Goal: Check status: Check status

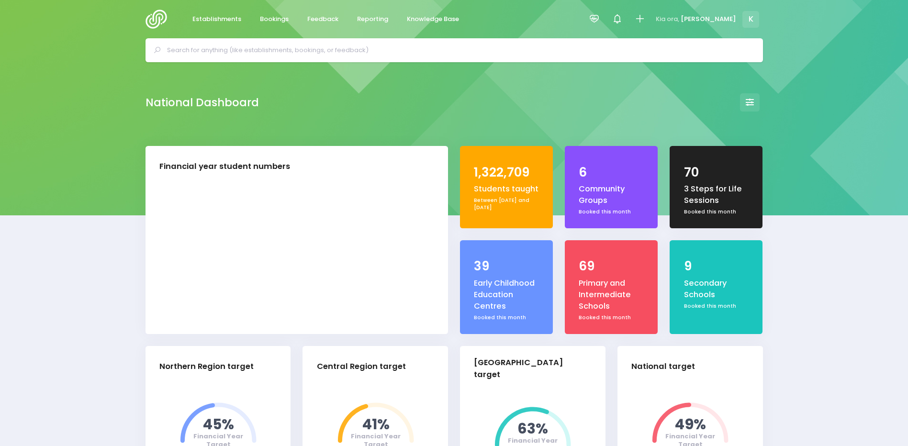
select select "5"
click at [274, 17] on span "Bookings" at bounding box center [274, 19] width 29 height 10
click at [281, 13] on link "Bookings" at bounding box center [274, 19] width 45 height 19
click at [306, 41] on div at bounding box center [455, 50] width 618 height 24
click at [303, 50] on input "text" at bounding box center [458, 50] width 583 height 14
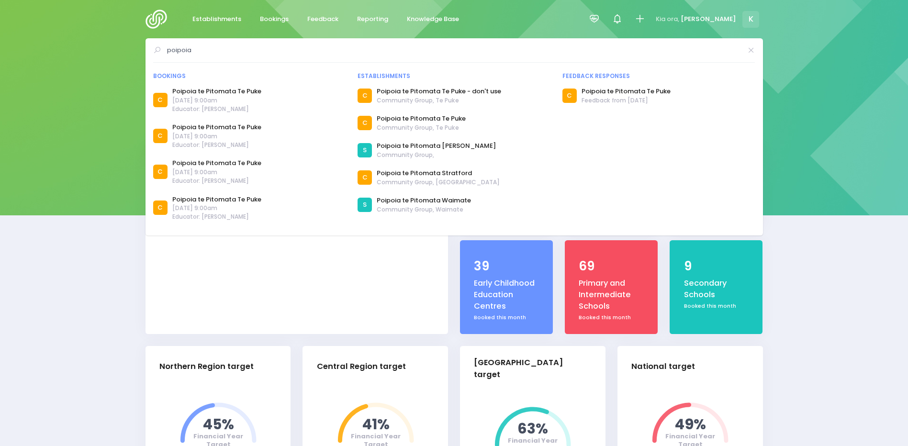
type input "poipoia"
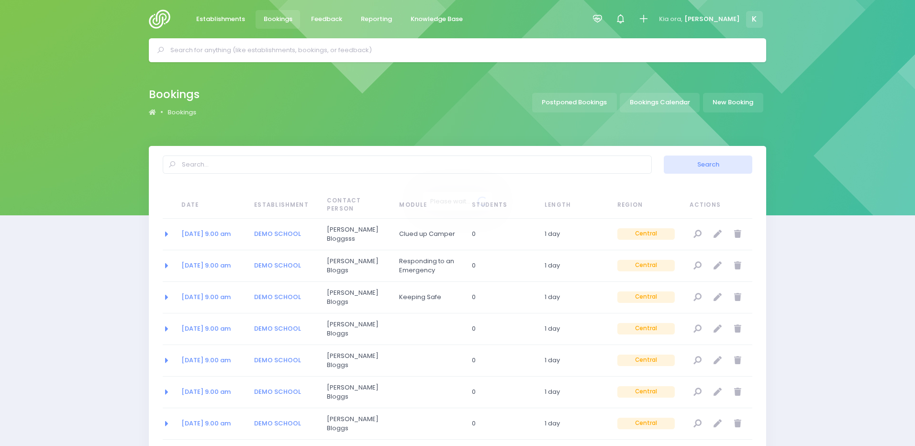
select select "20"
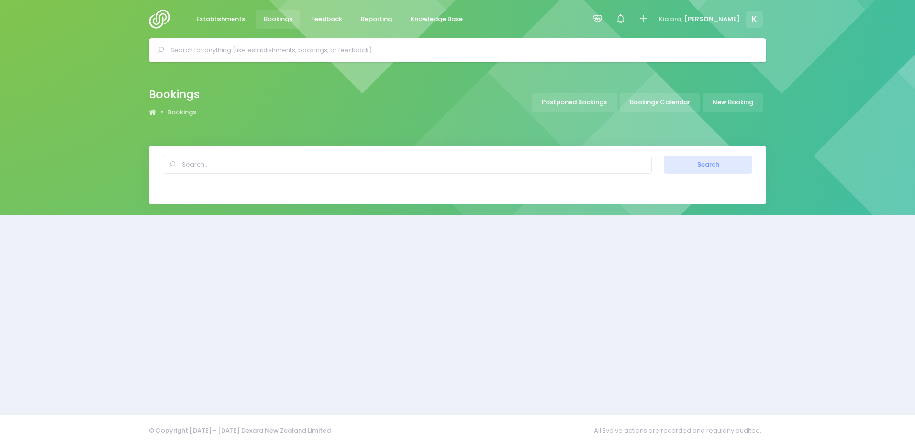
select select "20"
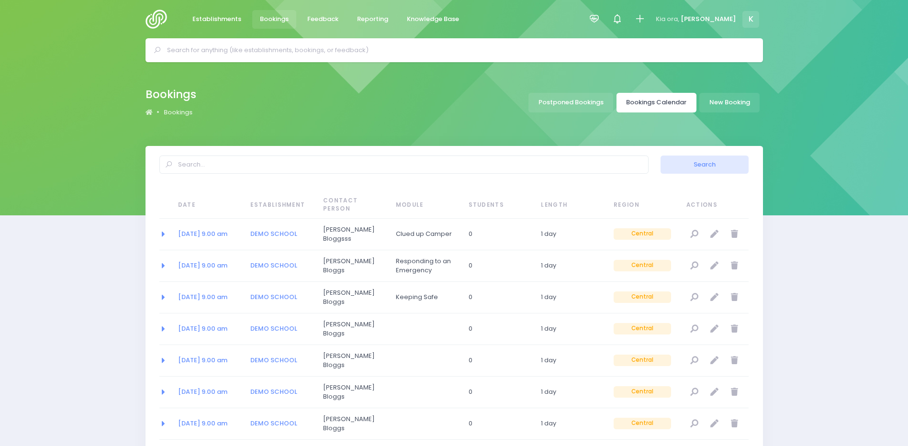
click at [652, 103] on link "Bookings Calendar" at bounding box center [657, 103] width 80 height 20
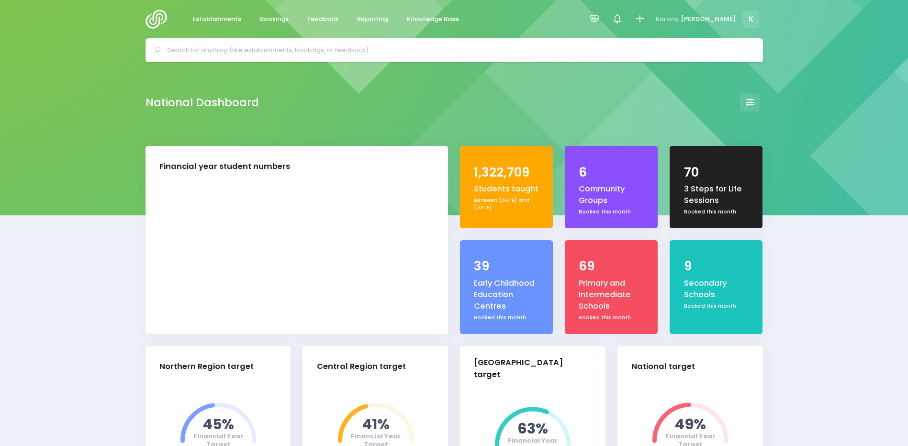
select select "5"
click at [269, 18] on span "Bookings" at bounding box center [274, 19] width 29 height 10
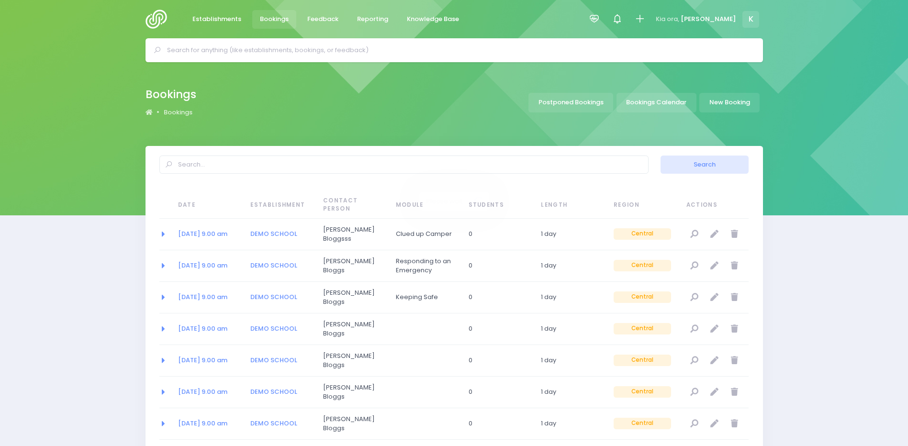
select select "20"
click at [162, 22] on img at bounding box center [159, 19] width 27 height 19
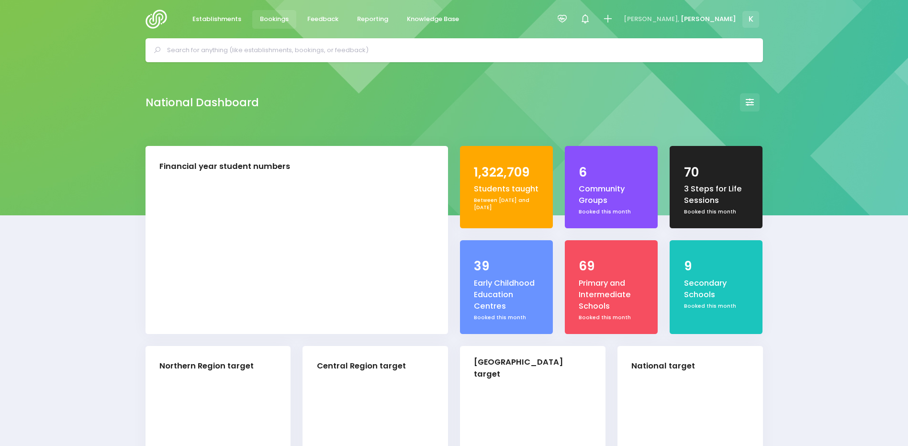
click at [276, 19] on span "Bookings" at bounding box center [274, 19] width 29 height 10
select select "5"
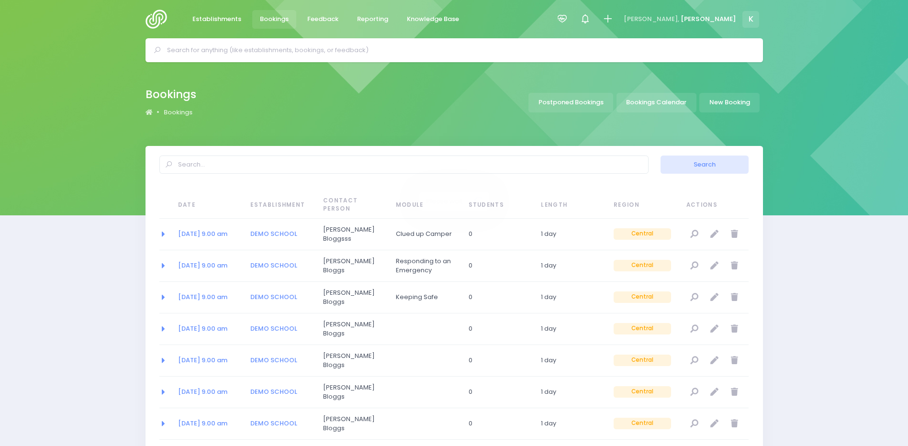
select select "20"
click at [656, 97] on link "Bookings Calendar" at bounding box center [657, 103] width 80 height 20
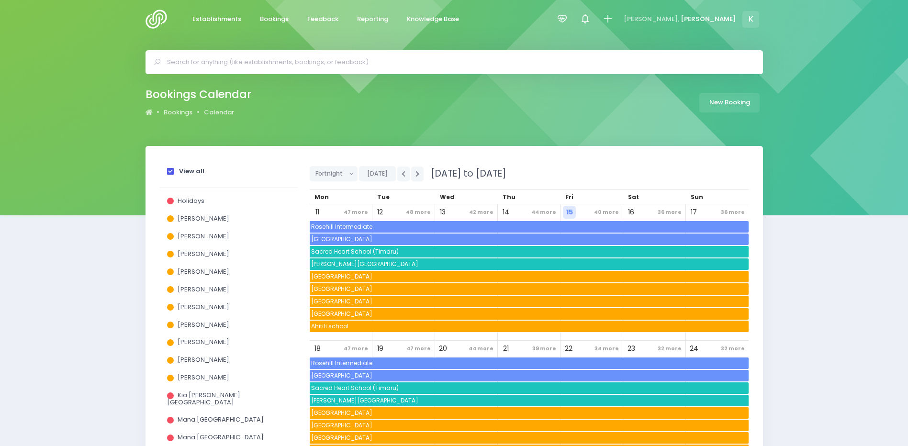
click at [167, 169] on span at bounding box center [170, 171] width 7 height 7
click at [0, 0] on input "View all" at bounding box center [0, 0] width 0 height 0
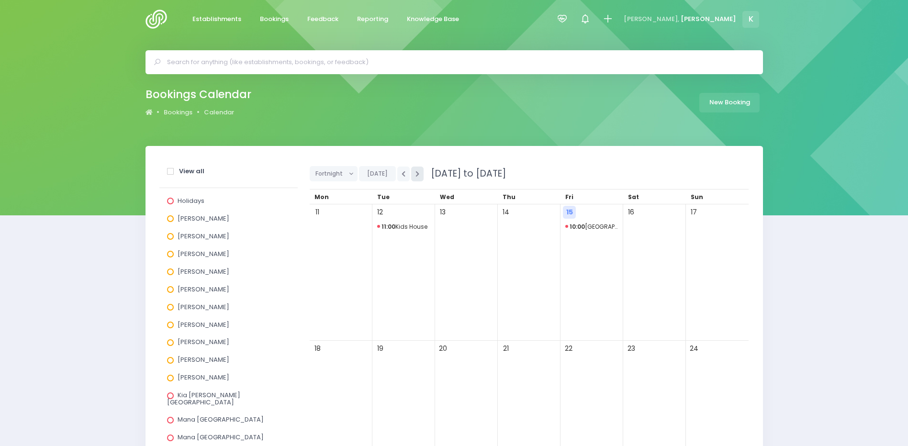
click at [419, 167] on button "button" at bounding box center [417, 174] width 12 height 15
click at [404, 178] on button "button" at bounding box center [403, 174] width 12 height 15
click at [407, 225] on span "11:00 Kids House" at bounding box center [403, 226] width 53 height 11
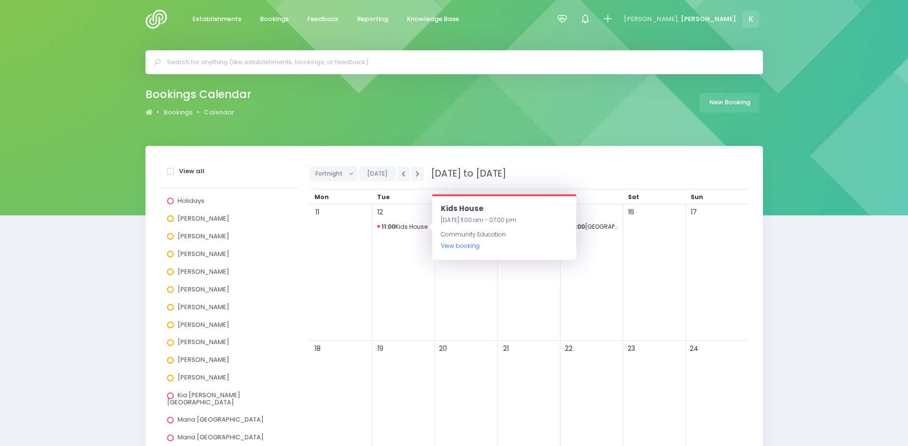
click at [455, 244] on link "View booking" at bounding box center [460, 246] width 39 height 8
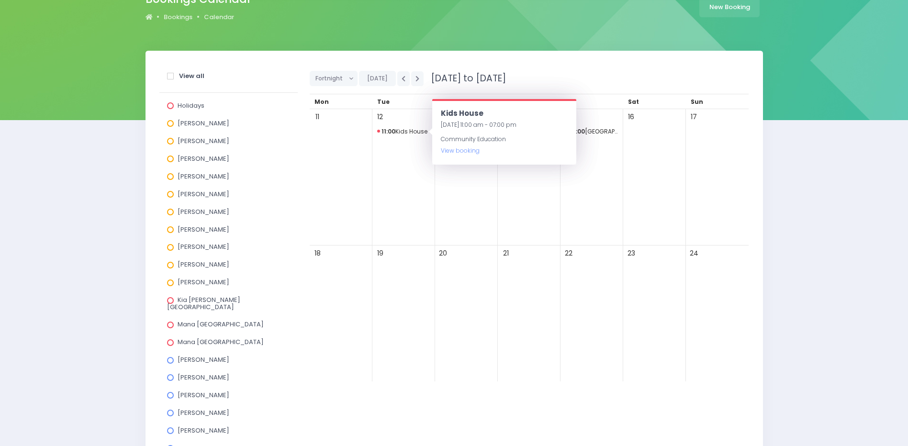
scroll to position [96, 0]
click at [169, 247] on span at bounding box center [170, 247] width 7 height 7
click at [0, 0] on input "[PERSON_NAME]" at bounding box center [0, 0] width 0 height 0
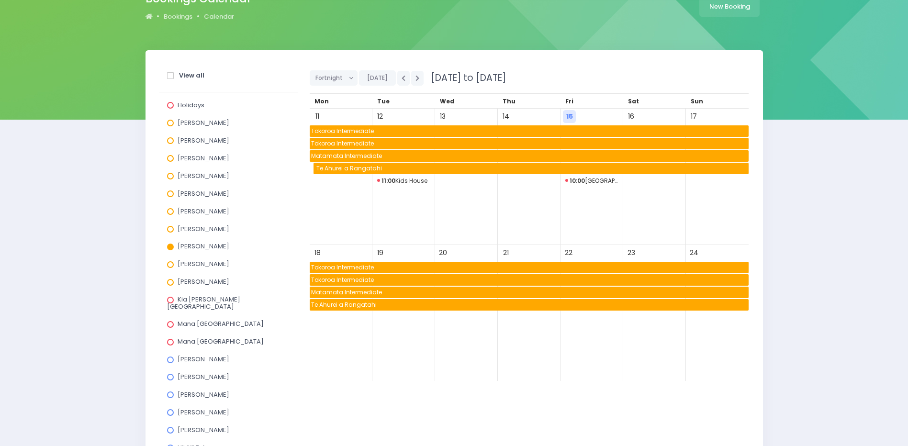
click at [375, 303] on span "Te Ahurei a Rangatahi" at bounding box center [529, 304] width 439 height 11
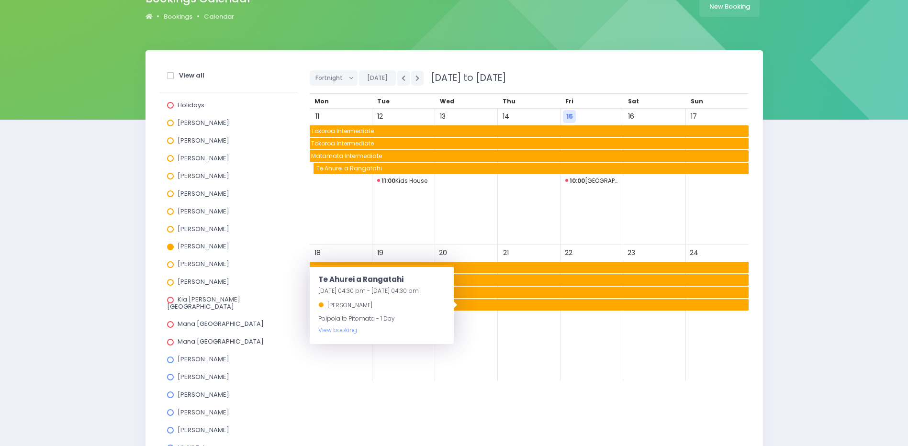
click at [71, 162] on div "View all Holidays [PERSON_NAME] [PERSON_NAME] [PERSON_NAME] [PERSON_NAME] [PERS…" at bounding box center [454, 334] width 908 height 568
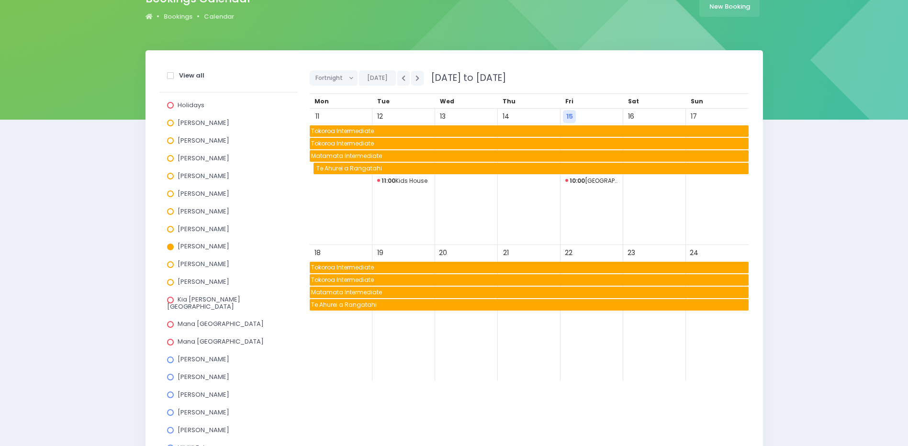
click at [169, 139] on span at bounding box center [170, 140] width 7 height 7
click at [0, 0] on input "[PERSON_NAME]" at bounding box center [0, 0] width 0 height 0
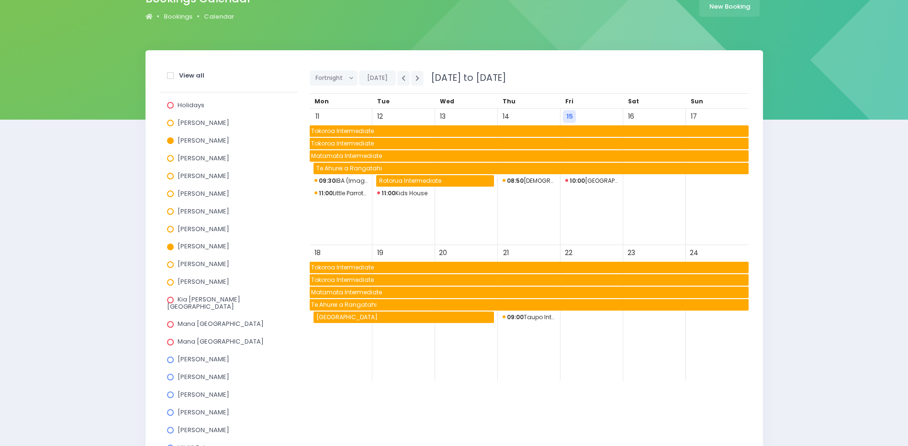
click at [170, 280] on span at bounding box center [170, 282] width 7 height 7
click at [0, 0] on input "[PERSON_NAME]" at bounding box center [0, 0] width 0 height 0
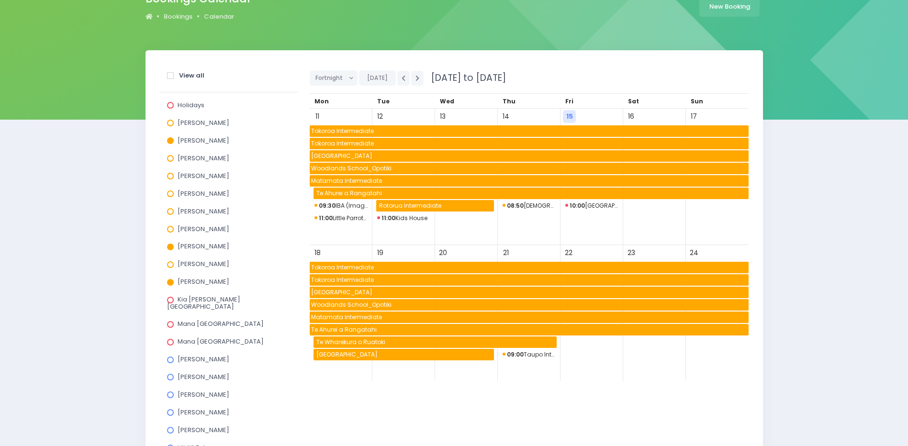
click at [170, 374] on span at bounding box center [170, 377] width 7 height 7
click at [0, 0] on input "Jess Bates" at bounding box center [0, 0] width 0 height 0
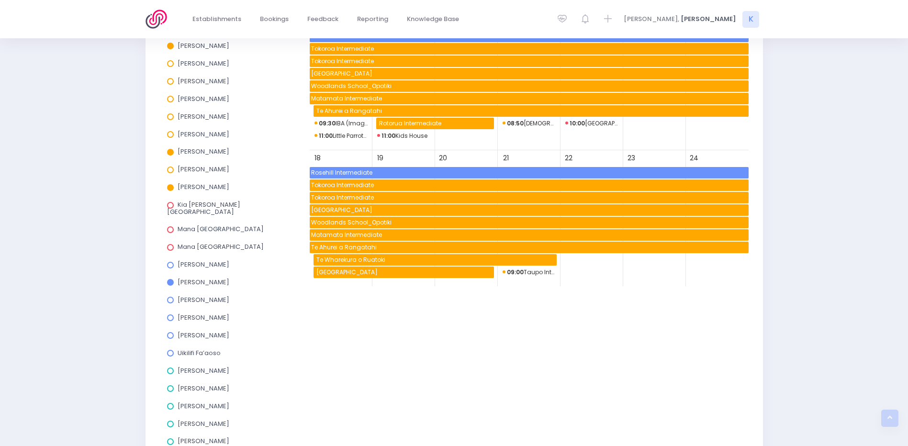
scroll to position [191, 0]
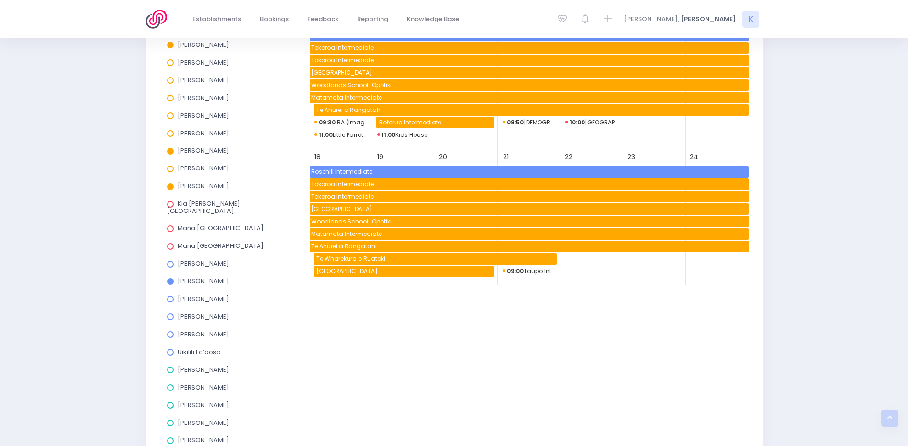
click at [170, 349] on span at bounding box center [170, 352] width 7 height 7
click at [0, 0] on input "Uikilifi Fa’aoso" at bounding box center [0, 0] width 0 height 0
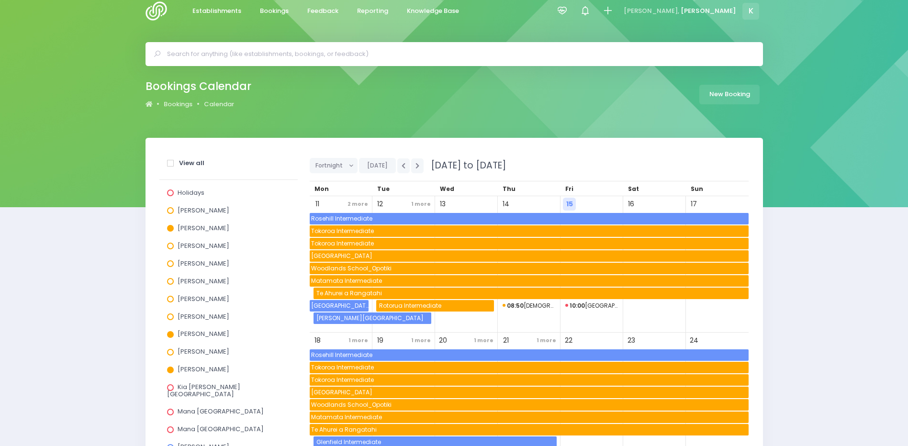
scroll to position [0, 0]
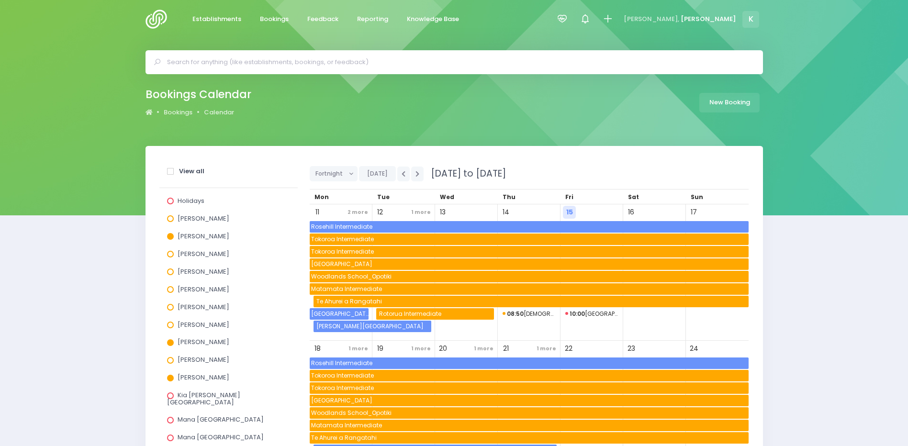
click at [369, 304] on span "Te Ahurei a Rangatahi" at bounding box center [532, 301] width 434 height 11
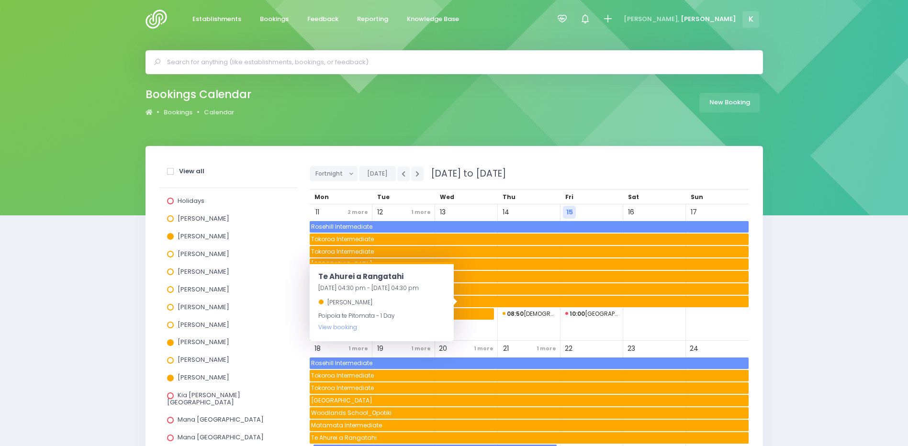
click at [34, 231] on div "View all Holidays Alicia Smale Annette Binnie Jel Pollock Justin Lowcay Laurel …" at bounding box center [454, 430] width 908 height 568
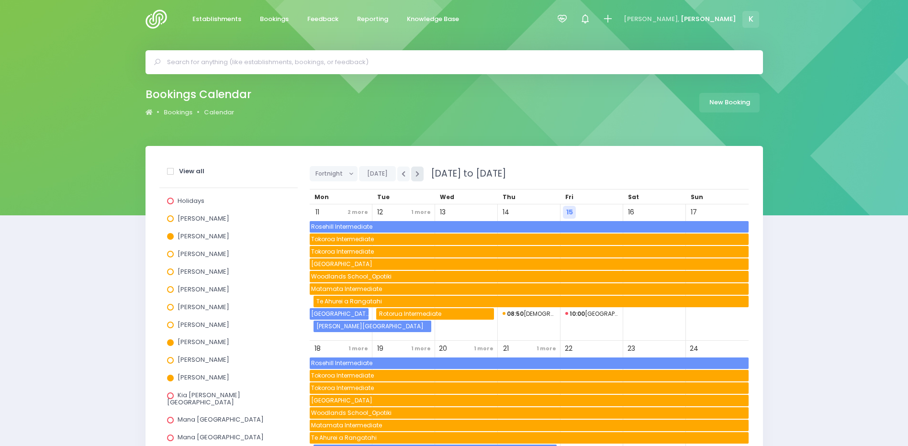
click at [419, 173] on button "button" at bounding box center [417, 174] width 12 height 15
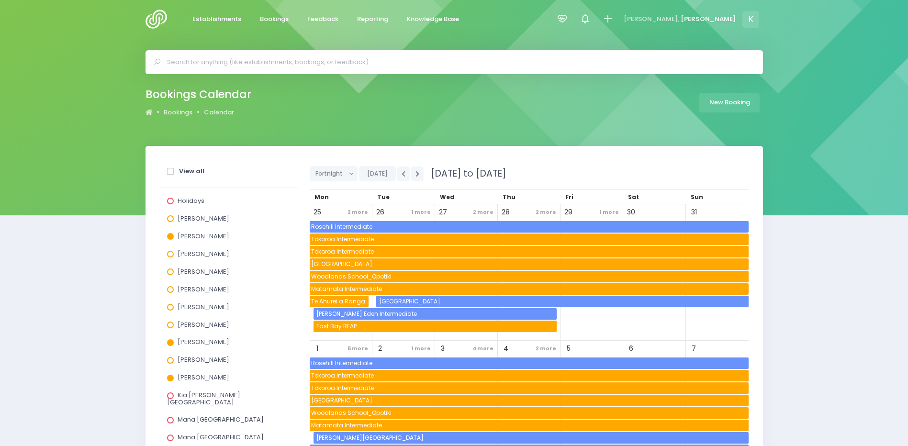
click at [326, 307] on span "Te Ahurei a Rangatahi" at bounding box center [339, 301] width 59 height 11
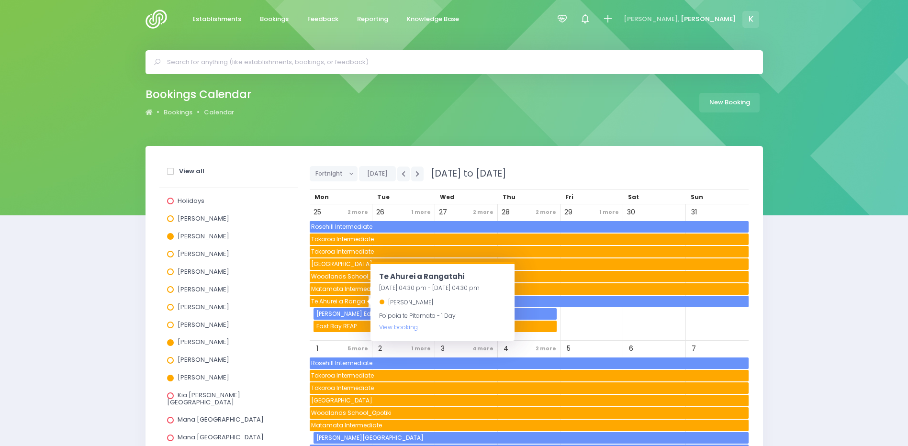
click at [107, 268] on div "View all Holidays Alicia Smale Annette Binnie Jel Pollock Justin Lowcay Laurel …" at bounding box center [454, 430] width 908 height 568
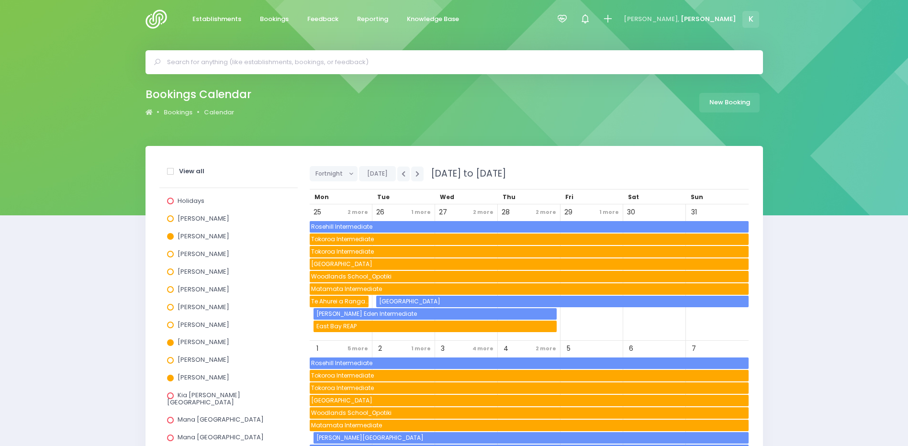
click at [351, 324] on span "East Bay REAP" at bounding box center [436, 326] width 242 height 11
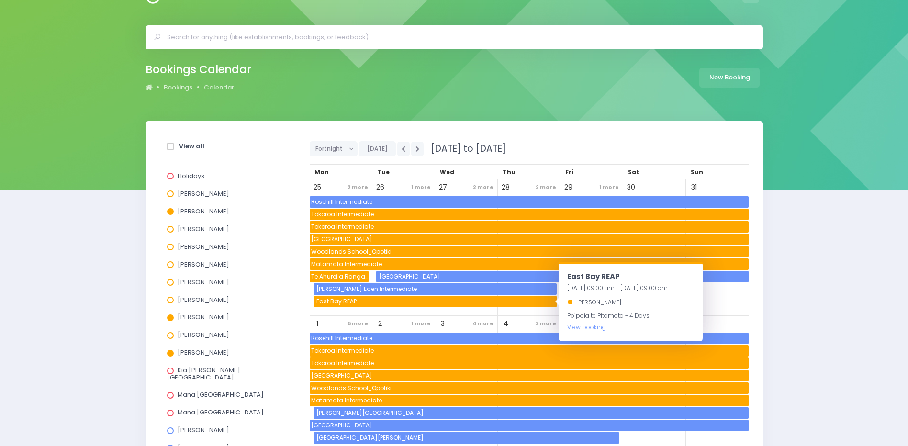
scroll to position [48, 0]
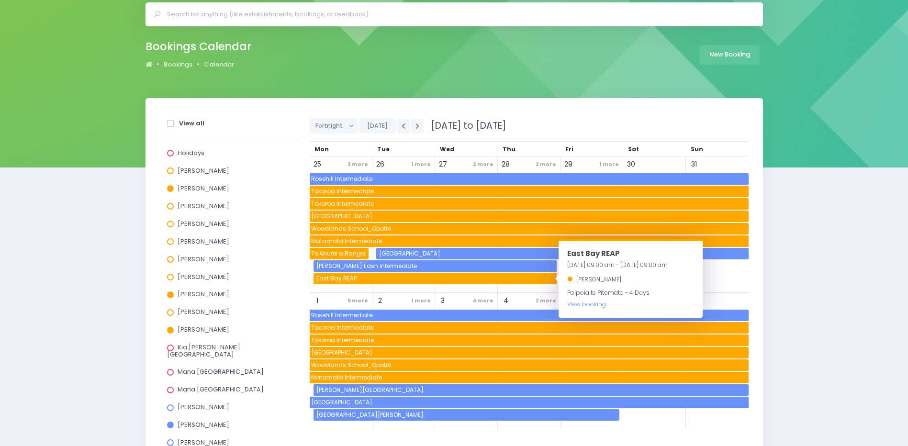
click at [356, 368] on span "Woodlands School_Opotiki" at bounding box center [529, 364] width 439 height 11
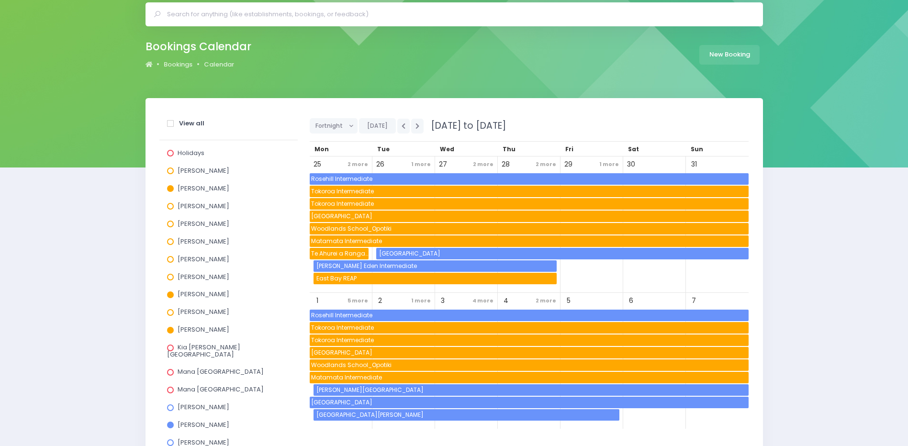
click at [56, 319] on div "View all Holidays Alicia Smale Annette Binnie Jel Pollock Justin Lowcay Laurel …" at bounding box center [454, 382] width 908 height 568
click at [352, 402] on span "De La Salle College" at bounding box center [529, 402] width 439 height 11
click at [92, 307] on div "View all Holidays Alicia Smale Annette Binnie Jel Pollock Justin Lowcay Laurel …" at bounding box center [454, 382] width 908 height 568
click at [417, 128] on icon "button" at bounding box center [417, 126] width 4 height 6
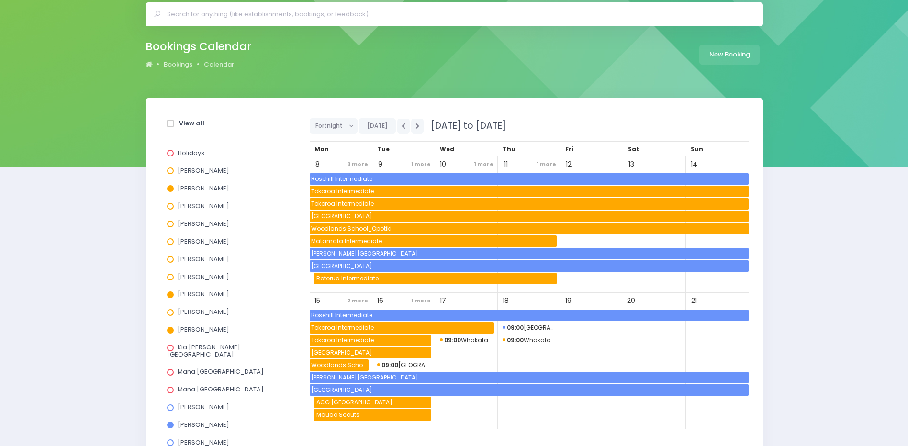
click at [364, 389] on span "De La Salle College" at bounding box center [529, 389] width 439 height 11
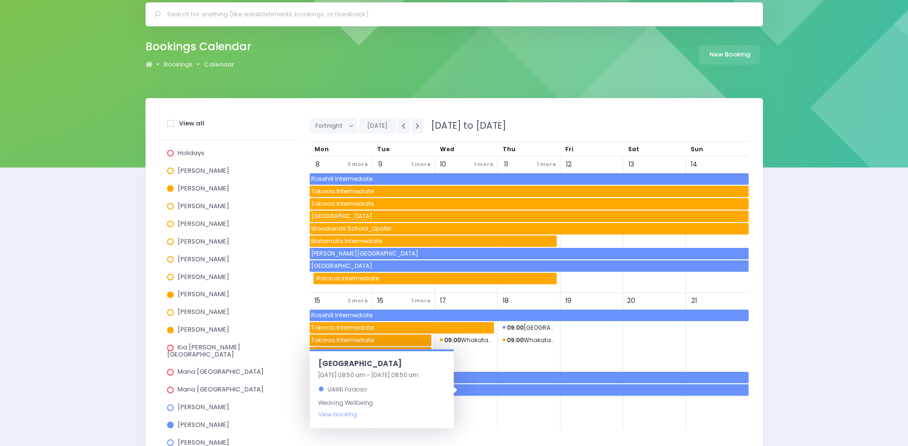
click at [64, 267] on div "View all Holidays Alicia Smale Annette Binnie Jel Pollock Justin Lowcay Laurel …" at bounding box center [454, 382] width 908 height 568
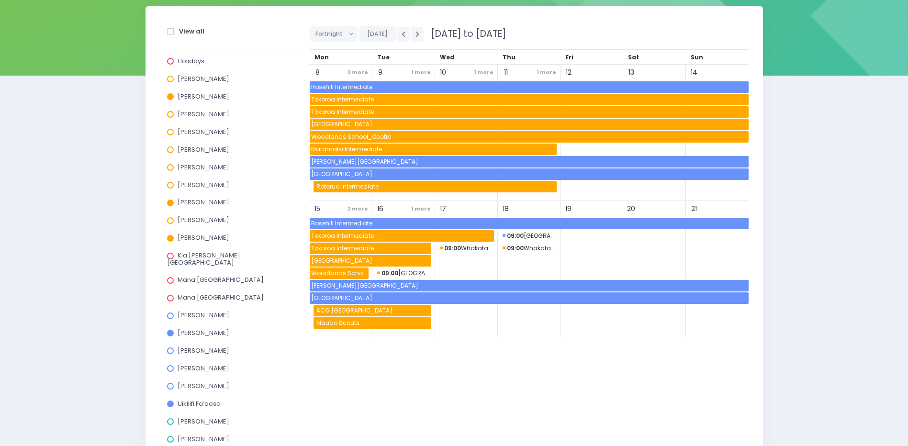
scroll to position [144, 0]
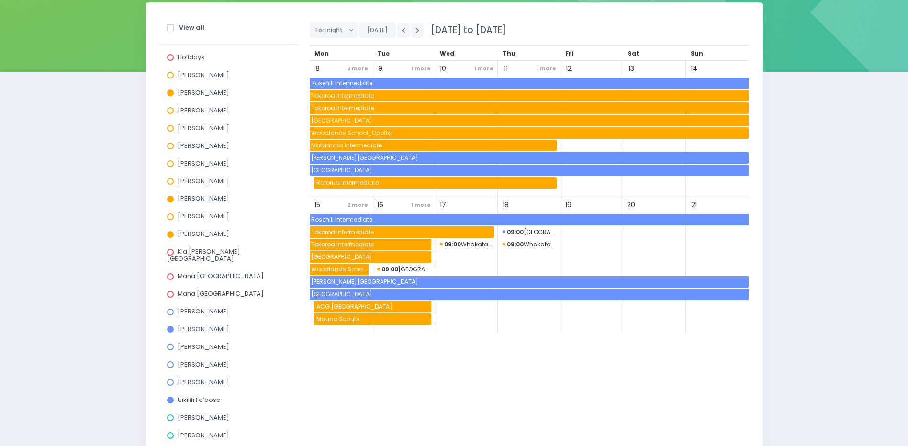
click at [362, 310] on span "ACG Tauranga" at bounding box center [373, 306] width 116 height 11
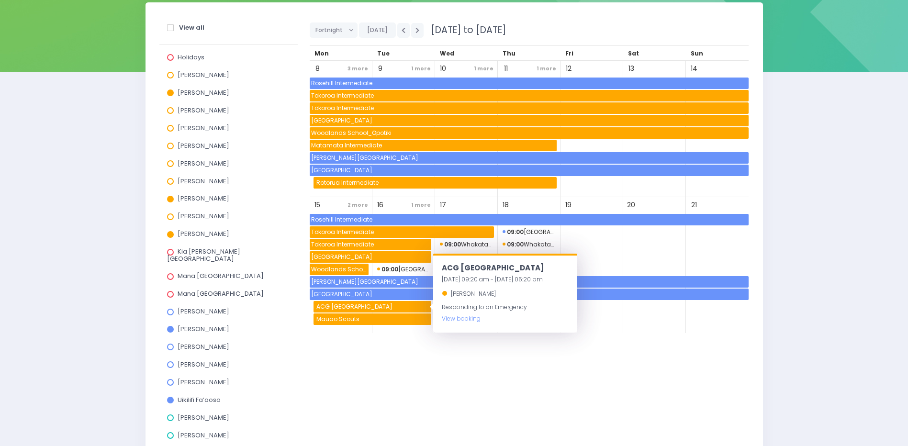
click at [77, 200] on div "View all Holidays Alicia Smale Annette Binnie Jel Pollock Justin Lowcay Laurel …" at bounding box center [454, 286] width 908 height 568
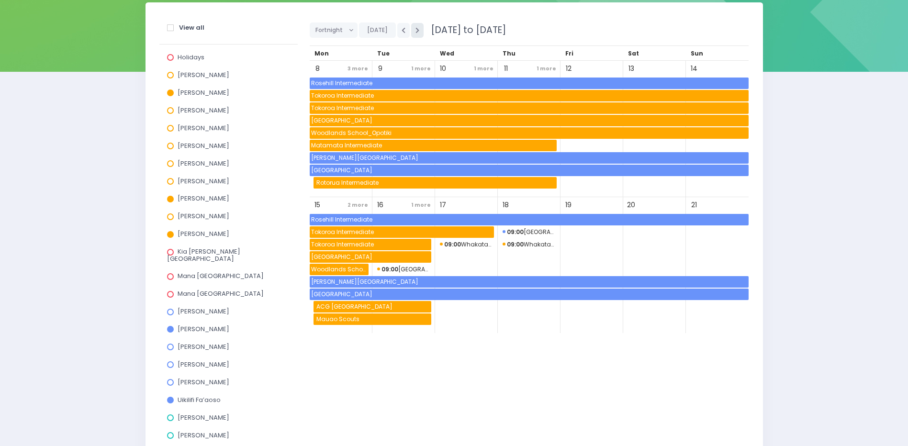
click at [422, 29] on button "button" at bounding box center [417, 30] width 12 height 15
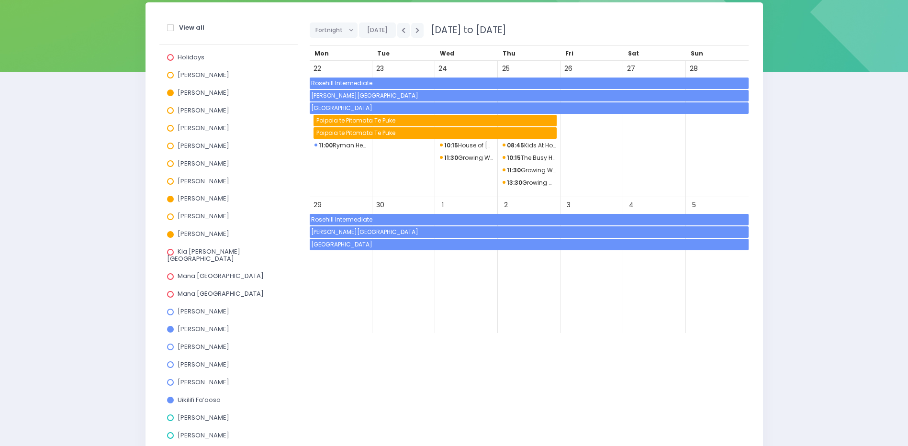
click at [383, 123] on span "Poipoia te Pitomata Te Puke" at bounding box center [436, 120] width 242 height 11
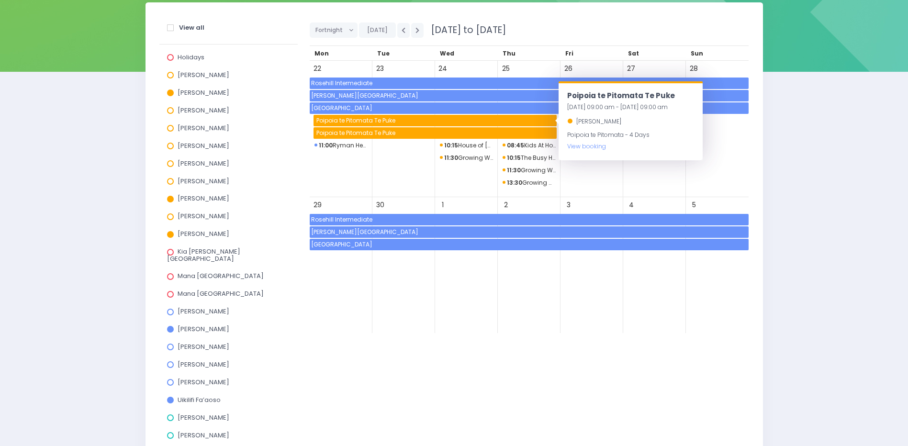
click at [117, 141] on div "View all Holidays Alicia Smale Annette Binnie Jel Pollock Justin Lowcay Laurel …" at bounding box center [454, 286] width 908 height 568
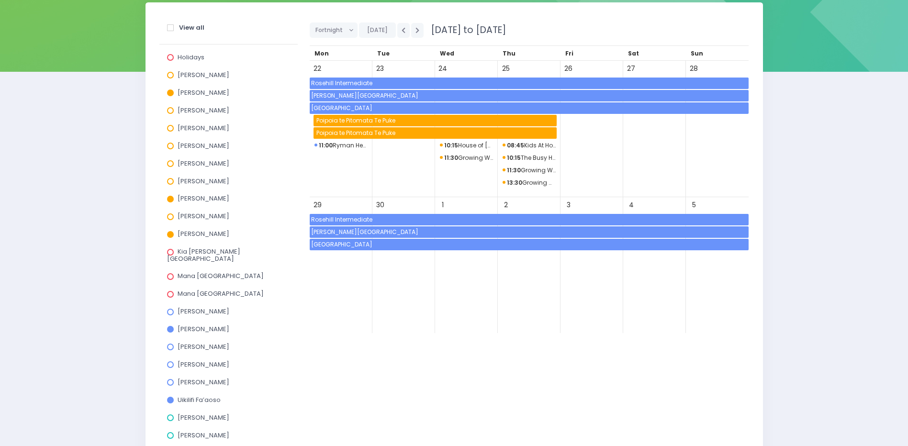
click at [395, 118] on span "Poipoia te Pitomata Te Puke" at bounding box center [436, 120] width 242 height 11
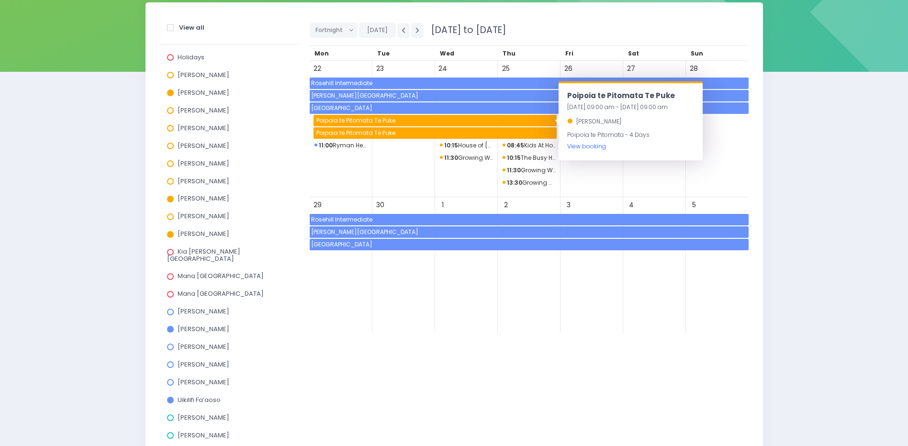
click at [587, 150] on link "View booking" at bounding box center [586, 146] width 39 height 8
click at [417, 29] on icon "button" at bounding box center [417, 30] width 4 height 6
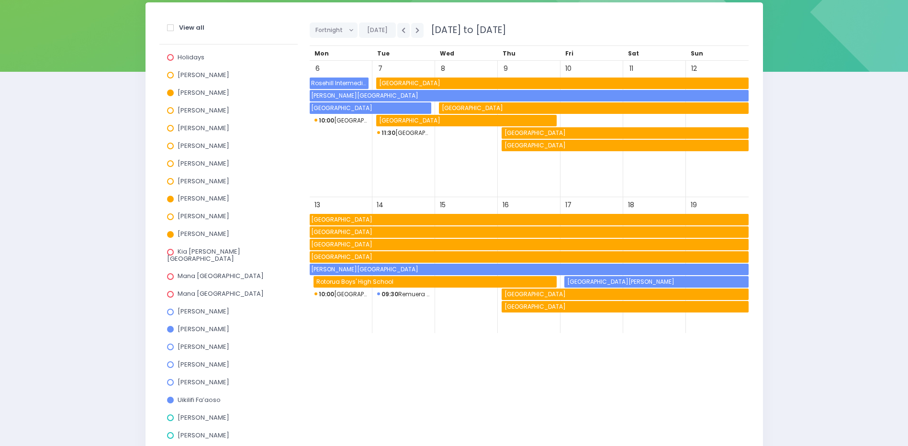
click at [556, 308] on span "Awakeri School" at bounding box center [626, 306] width 246 height 11
click at [45, 202] on div "View all Holidays Alicia Smale Annette Binnie Jel Pollock Justin Lowcay Laurel …" at bounding box center [454, 286] width 908 height 568
click at [418, 84] on span "Waitomo Caves School" at bounding box center [563, 83] width 371 height 11
click at [126, 137] on div "View all Holidays Alicia Smale Annette Binnie Jel Pollock Justin Lowcay Laurel …" at bounding box center [454, 286] width 908 height 568
click at [495, 111] on span "Kinohaku School" at bounding box center [594, 107] width 308 height 11
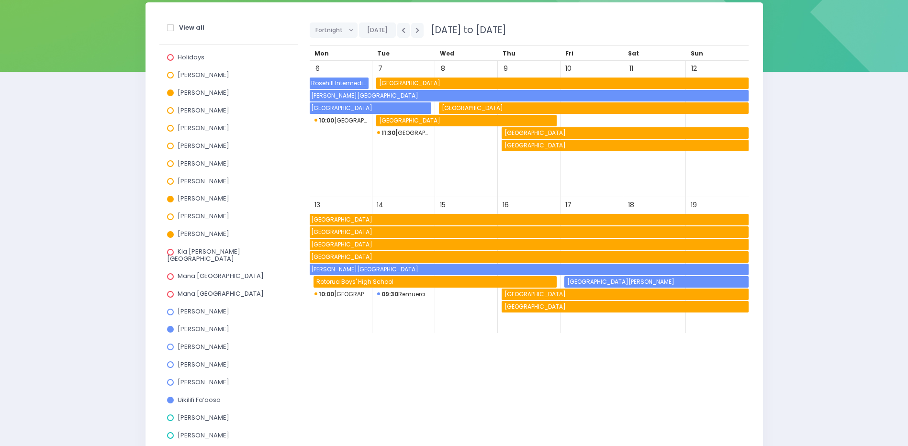
click at [72, 116] on div "View all Holidays Alicia Smale Annette Binnie Jel Pollock Justin Lowcay Laurel …" at bounding box center [454, 286] width 908 height 568
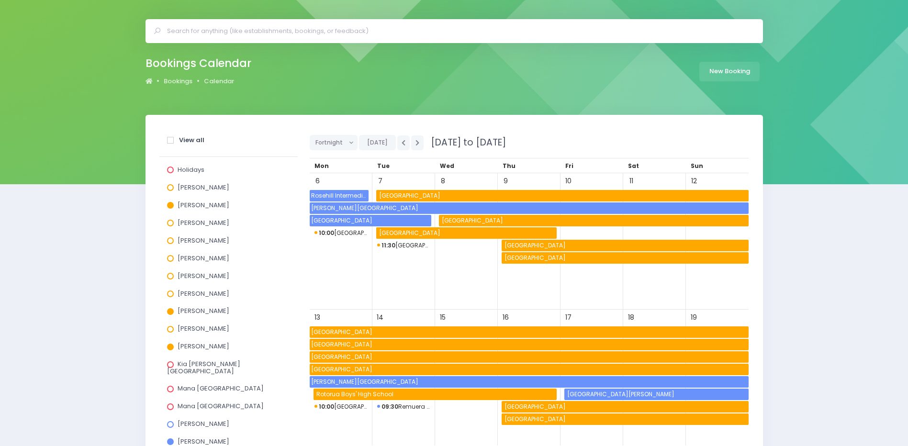
scroll to position [48, 0]
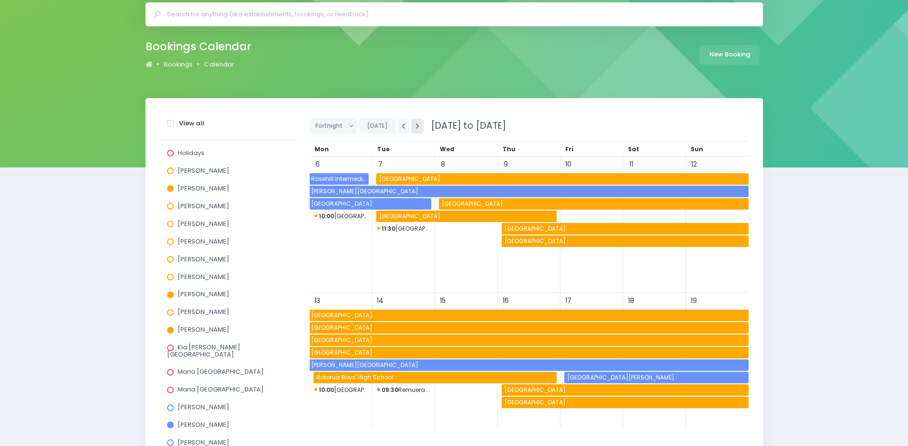
click at [421, 128] on button "button" at bounding box center [417, 126] width 12 height 15
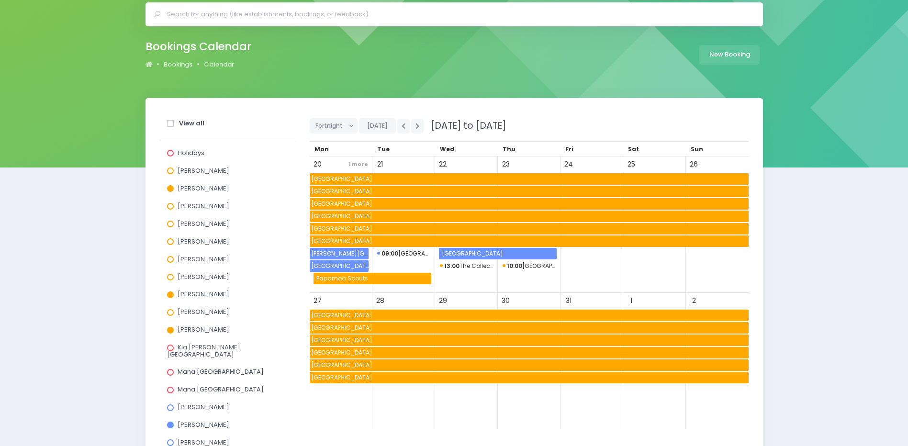
click at [347, 229] on span "Awakeri School" at bounding box center [529, 228] width 439 height 11
click at [63, 213] on div "View all Holidays Alicia Smale Annette Binnie Jel Pollock Justin Lowcay Laurel …" at bounding box center [454, 382] width 908 height 568
click at [168, 332] on span at bounding box center [170, 330] width 7 height 7
click at [0, 0] on input "Suzanne Woods" at bounding box center [0, 0] width 0 height 0
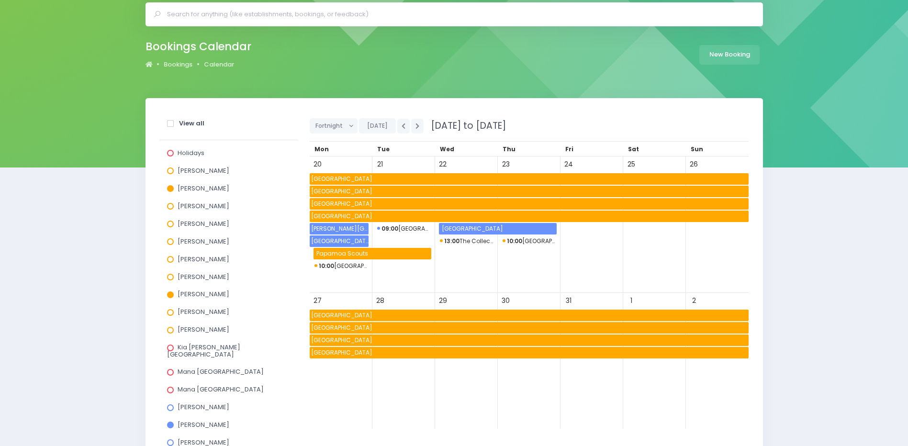
click at [169, 187] on span at bounding box center [170, 188] width 7 height 7
click at [0, 0] on input "Annette Binnie" at bounding box center [0, 0] width 0 height 0
click at [398, 124] on button "button" at bounding box center [403, 126] width 12 height 15
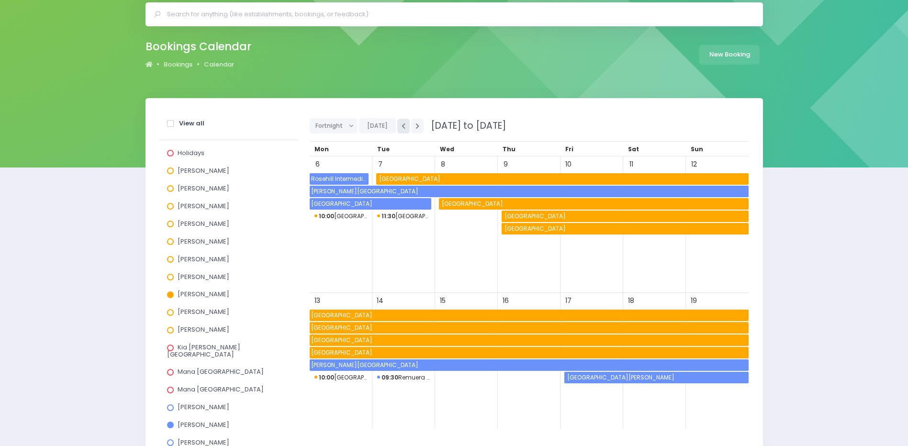
click at [402, 126] on icon "button" at bounding box center [404, 126] width 4 height 6
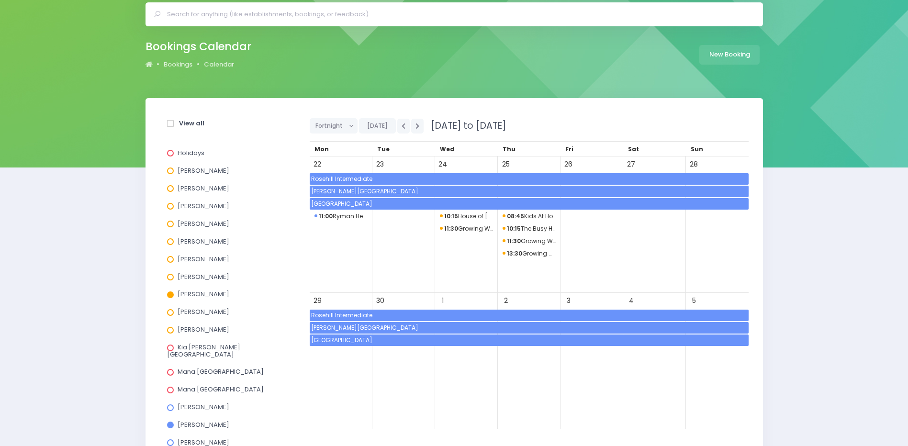
click at [522, 254] on span "13:30 Growing Wings on Grey Street" at bounding box center [529, 253] width 53 height 11
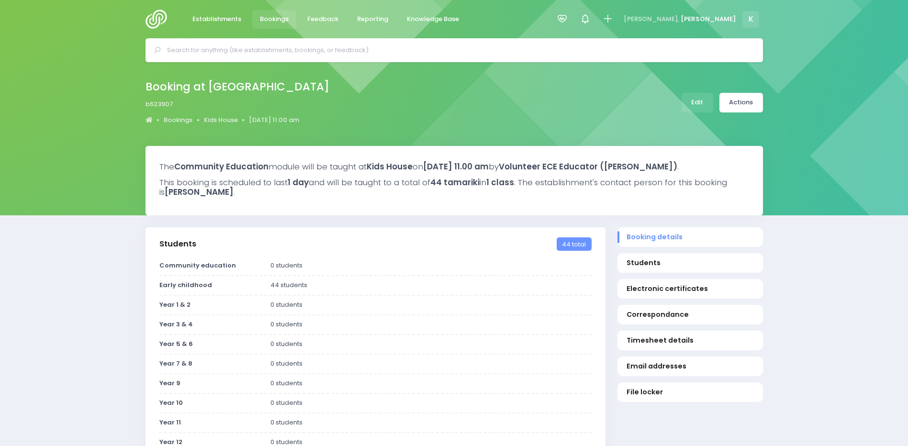
select select "5"
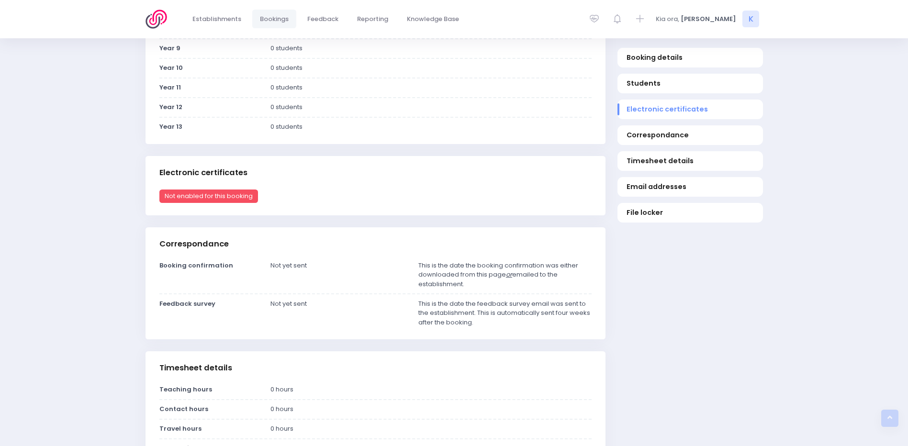
scroll to position [479, 0]
